Goal: Task Accomplishment & Management: Manage account settings

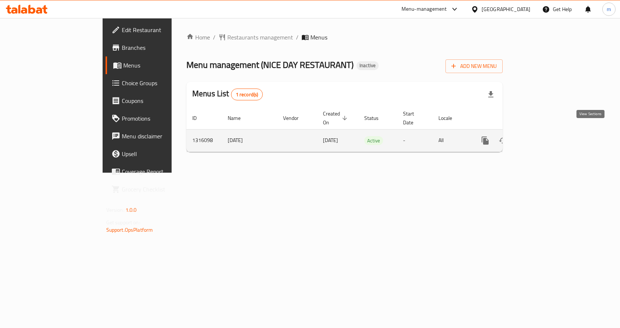
click at [542, 137] on icon "enhanced table" at bounding box center [538, 140] width 7 height 7
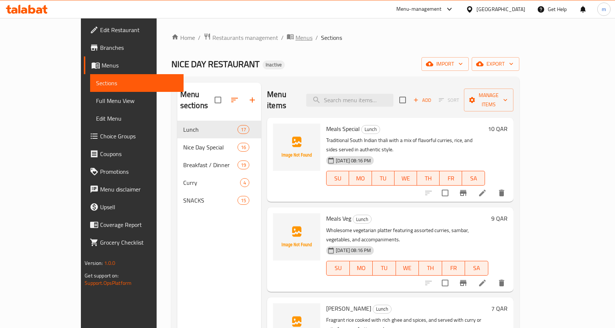
click at [295, 35] on span "Menus" at bounding box center [303, 37] width 17 height 9
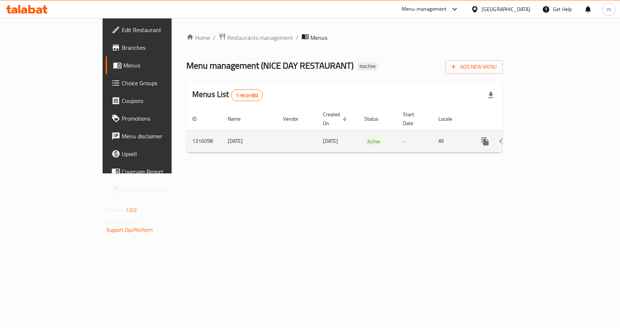
drag, startPoint x: 191, startPoint y: 131, endPoint x: 140, endPoint y: 130, distance: 50.6
click at [186, 130] on tr "1316098 [DATE] [DATE] Active - All" at bounding box center [369, 141] width 367 height 23
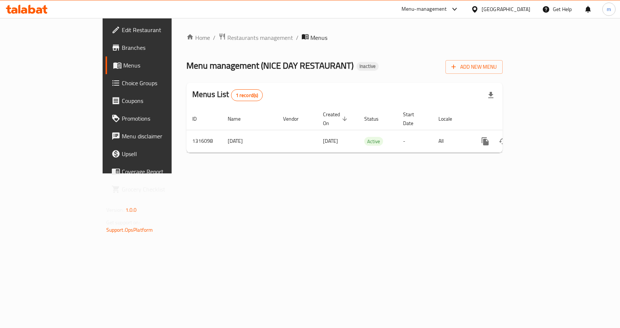
click at [222, 174] on div "Home / Restaurants management / Menus Menu management ( NICE DAY RESTAURANT ) I…" at bounding box center [345, 95] width 346 height 155
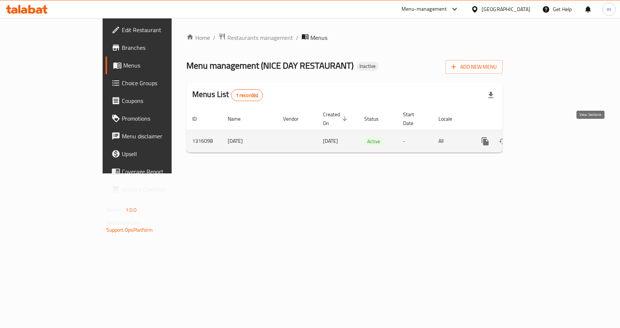
click at [542, 138] on icon "enhanced table" at bounding box center [538, 141] width 7 height 7
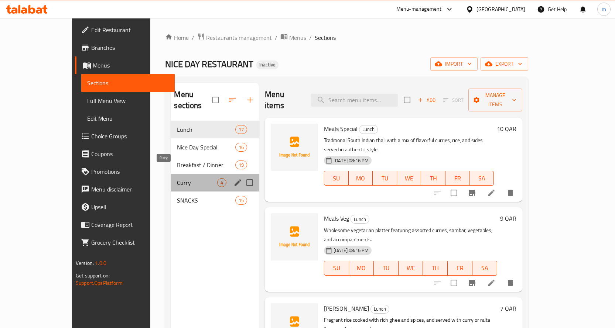
click at [177, 178] on span "Curry" at bounding box center [197, 182] width 40 height 9
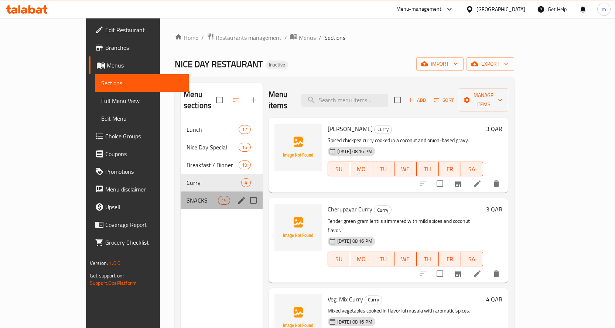
click at [181, 192] on div "SNACKS 15" at bounding box center [222, 201] width 82 height 18
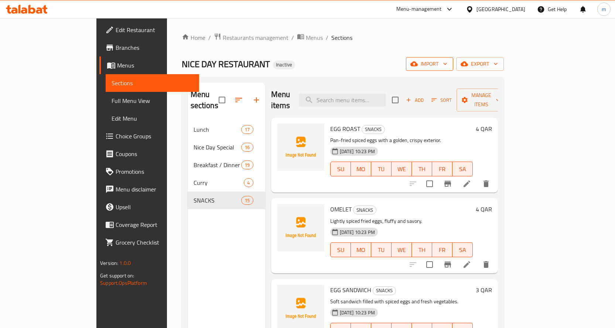
click at [447, 67] on span "import" at bounding box center [429, 63] width 35 height 9
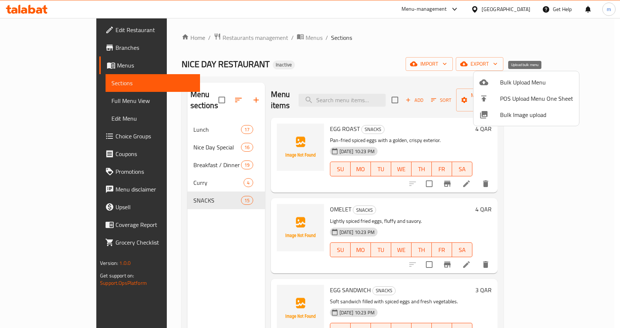
click at [507, 78] on span "Bulk Upload Menu" at bounding box center [536, 82] width 73 height 9
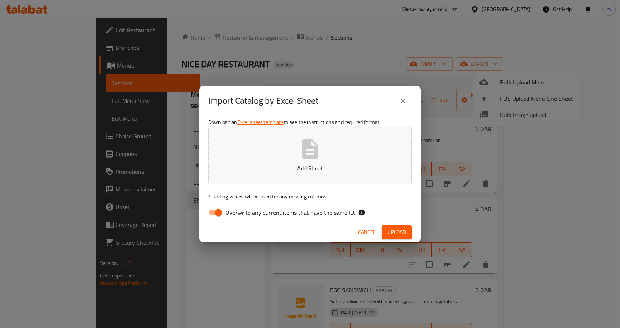
click at [235, 214] on span "Overwrite any current items that have the same ID." at bounding box center [291, 212] width 130 height 9
click at [235, 214] on input "Overwrite any current items that have the same ID." at bounding box center [219, 213] width 42 height 14
checkbox input "false"
click at [290, 168] on p "Add Sheet" at bounding box center [310, 168] width 181 height 9
click at [400, 235] on span "Upload" at bounding box center [397, 232] width 18 height 9
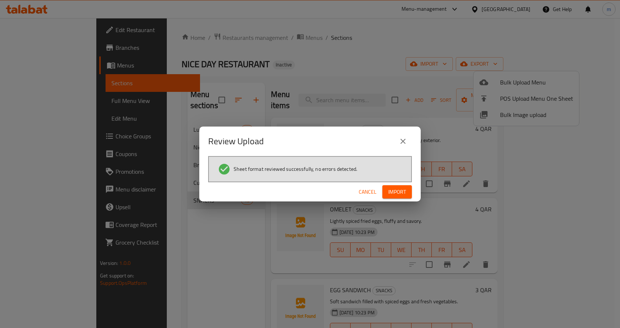
click at [413, 196] on div "Cancel Import" at bounding box center [310, 192] width 222 height 20
click at [406, 195] on span "Import" at bounding box center [397, 192] width 18 height 9
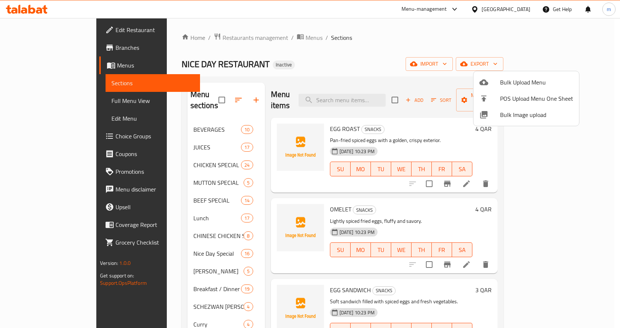
click at [593, 105] on div at bounding box center [310, 164] width 620 height 328
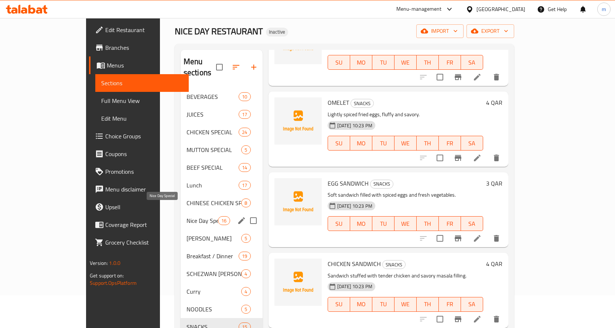
scroll to position [124, 0]
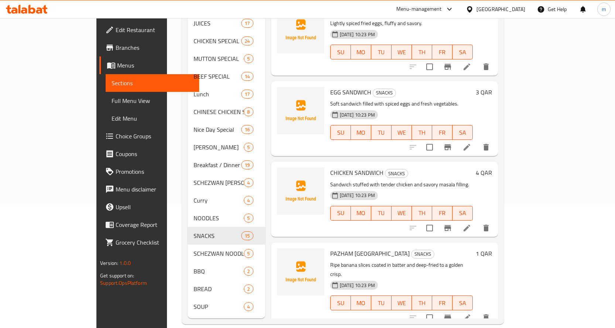
click at [112, 102] on span "Full Menu View" at bounding box center [153, 100] width 82 height 9
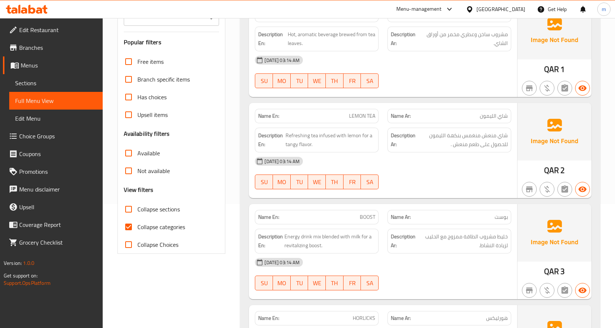
drag, startPoint x: 130, startPoint y: 213, endPoint x: 349, endPoint y: 111, distance: 241.5
click at [130, 213] on input "Collapse sections" at bounding box center [129, 210] width 18 height 18
checkbox input "true"
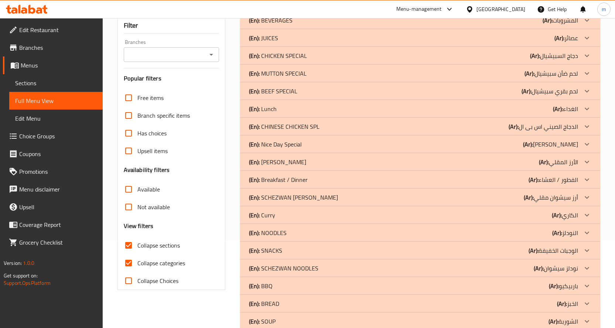
scroll to position [105, 0]
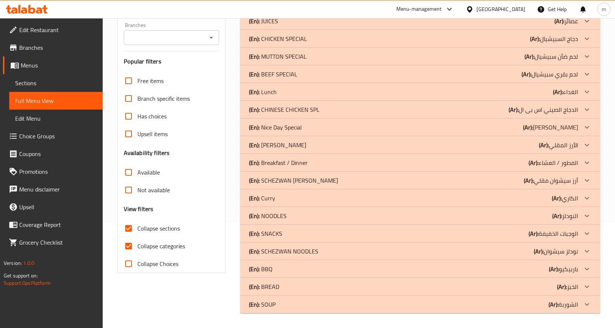
click at [285, 304] on div "(En): SOUP (Ar): الشوربة" at bounding box center [413, 304] width 329 height 9
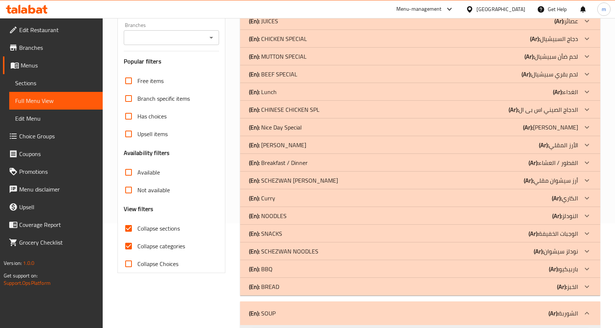
click at [288, 285] on div "(En): BREAD (Ar): الخبز" at bounding box center [413, 286] width 329 height 9
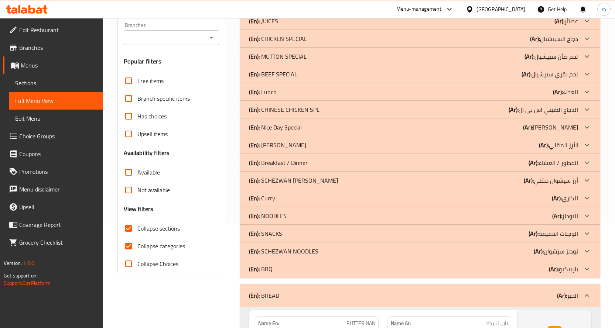
click at [284, 269] on div "(En): BBQ (Ar): باربيكيو" at bounding box center [413, 269] width 329 height 9
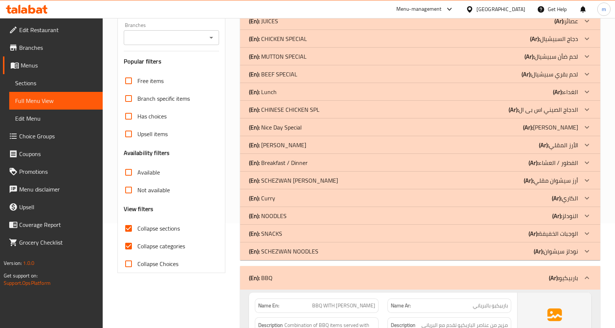
click at [296, 250] on p "(En): SCHEZWAN NOODLES" at bounding box center [283, 251] width 69 height 9
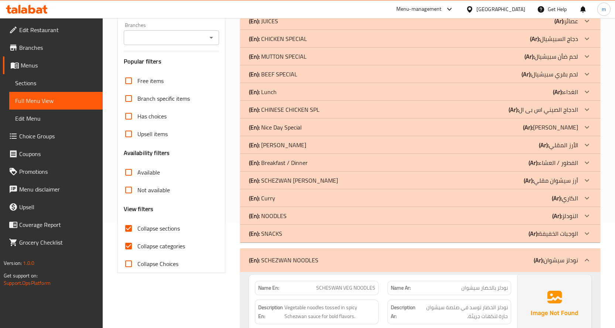
click at [283, 217] on p "(En): NOODLES" at bounding box center [268, 216] width 38 height 9
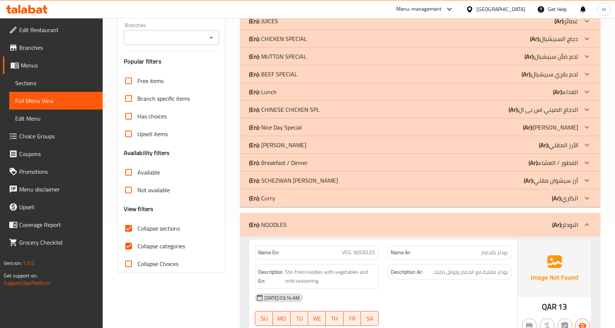
click at [291, 183] on p "(En): SCHEZWAN FRIED RICE" at bounding box center [293, 180] width 89 height 9
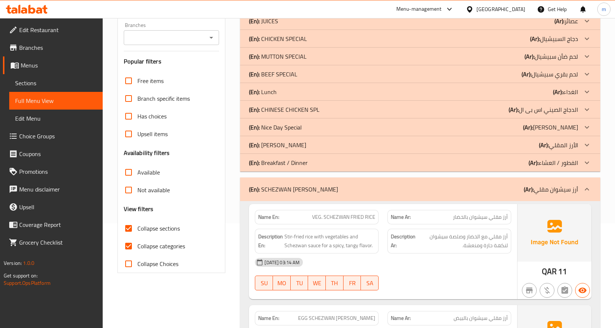
click at [286, 142] on p "(En): [PERSON_NAME]" at bounding box center [277, 145] width 57 height 9
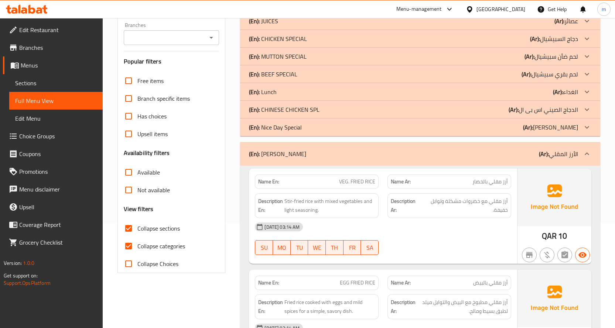
click at [299, 109] on p "(En): CHINESE CHICKEN SPL" at bounding box center [284, 109] width 71 height 9
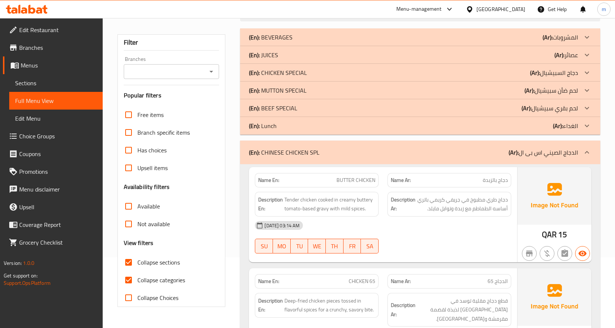
scroll to position [74, 0]
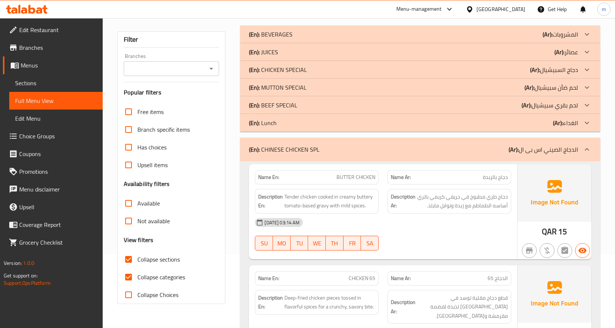
click at [130, 274] on input "Collapse categories" at bounding box center [129, 277] width 18 height 18
checkbox input "false"
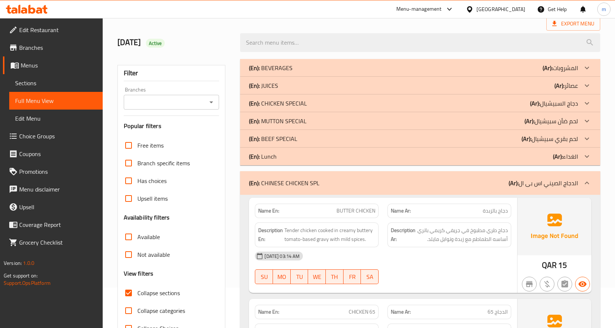
scroll to position [0, 0]
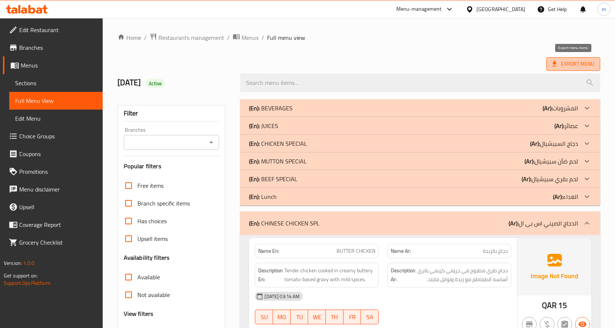
click at [586, 62] on span "Export Menu" at bounding box center [573, 63] width 42 height 9
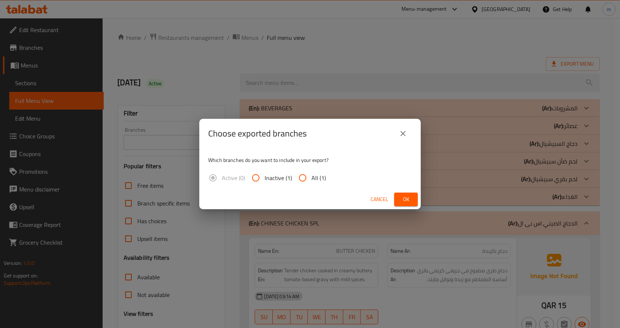
click at [316, 178] on span "All (1)" at bounding box center [319, 178] width 14 height 9
click at [312, 178] on input "All (1)" at bounding box center [303, 178] width 18 height 18
radio input "true"
click at [409, 197] on span "Ok" at bounding box center [406, 199] width 12 height 9
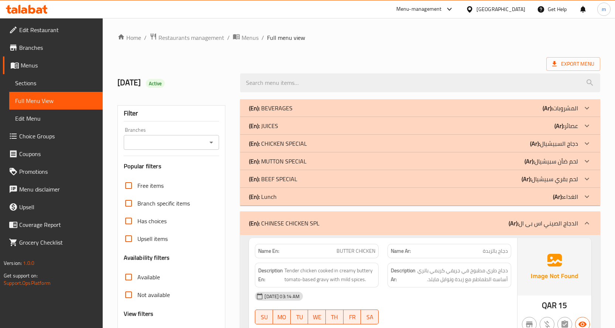
click at [377, 36] on ol "Home / Restaurants management / Menus / Full menu view" at bounding box center [358, 38] width 483 height 10
